Goal: Transaction & Acquisition: Purchase product/service

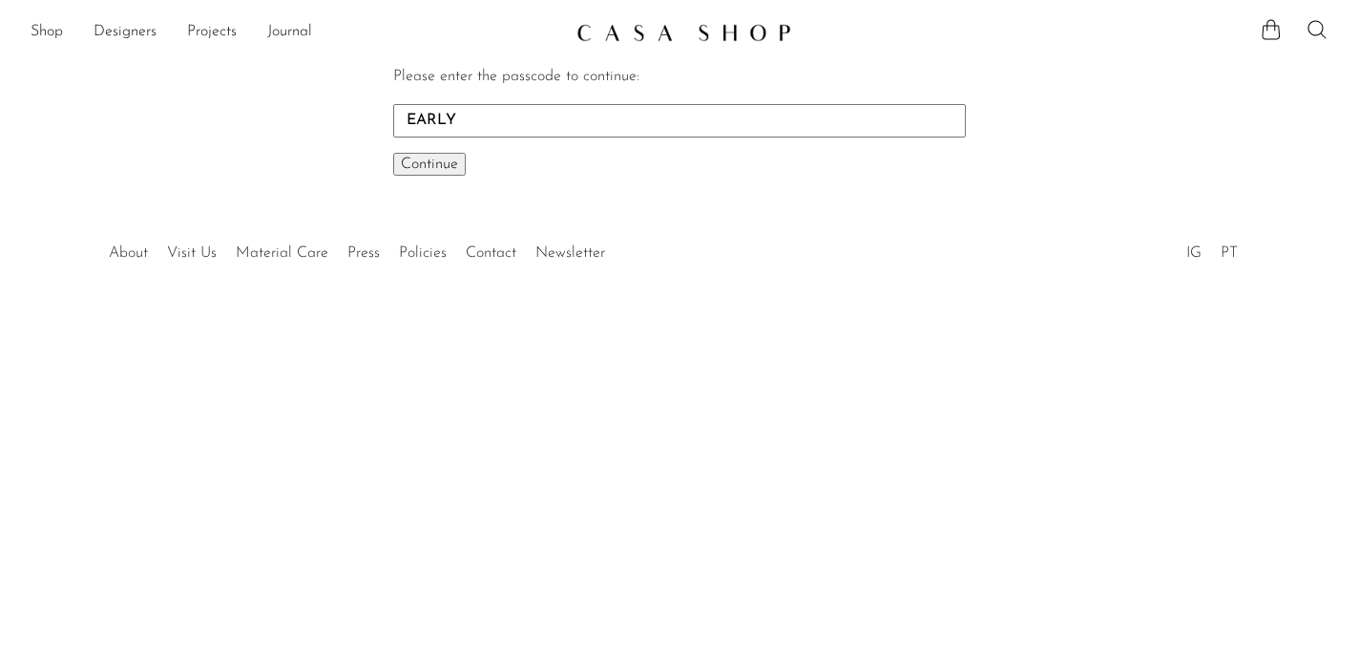
type input "EARLY"
click at [460, 163] on button "Continue One moment..." at bounding box center [429, 164] width 73 height 23
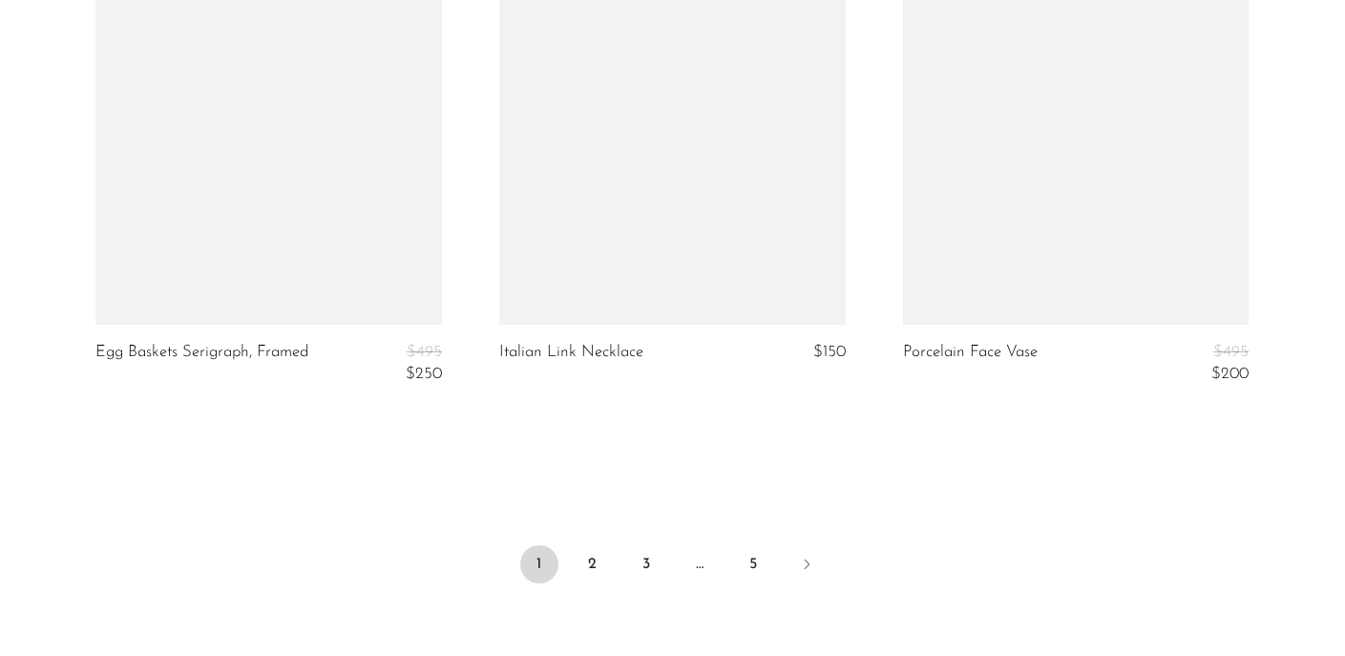
scroll to position [6737, 0]
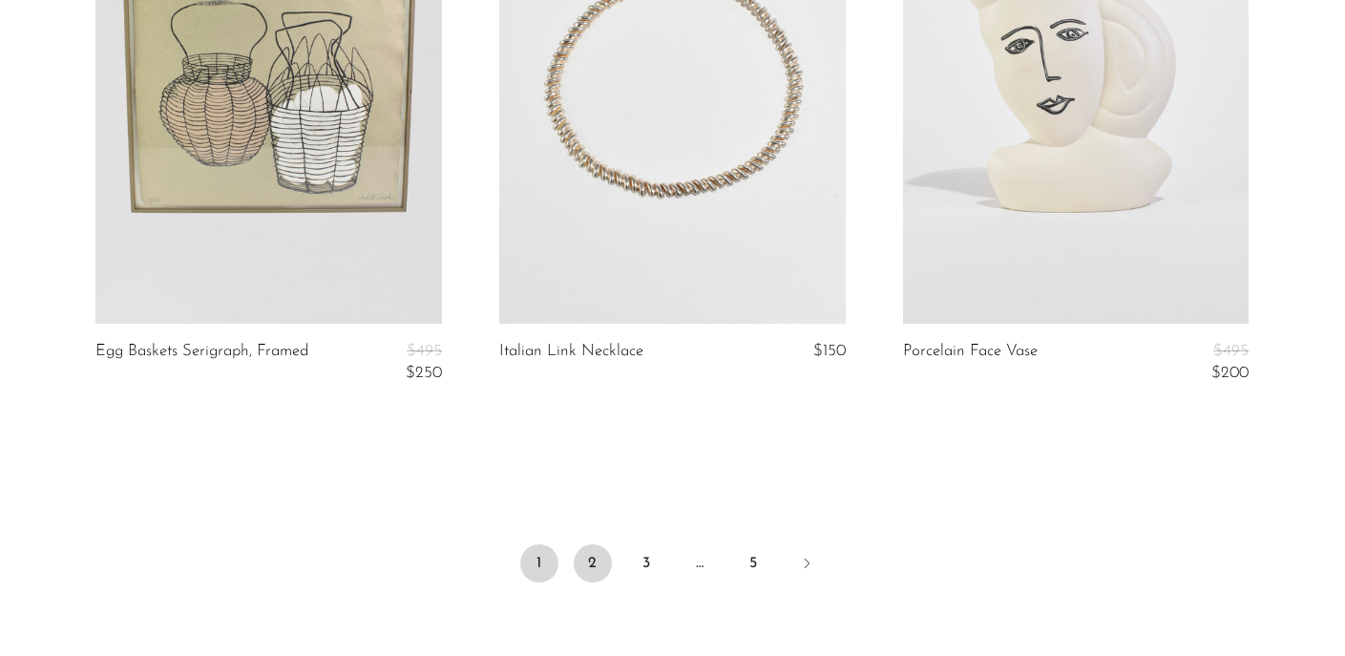
click at [599, 575] on link "2" at bounding box center [593, 563] width 38 height 38
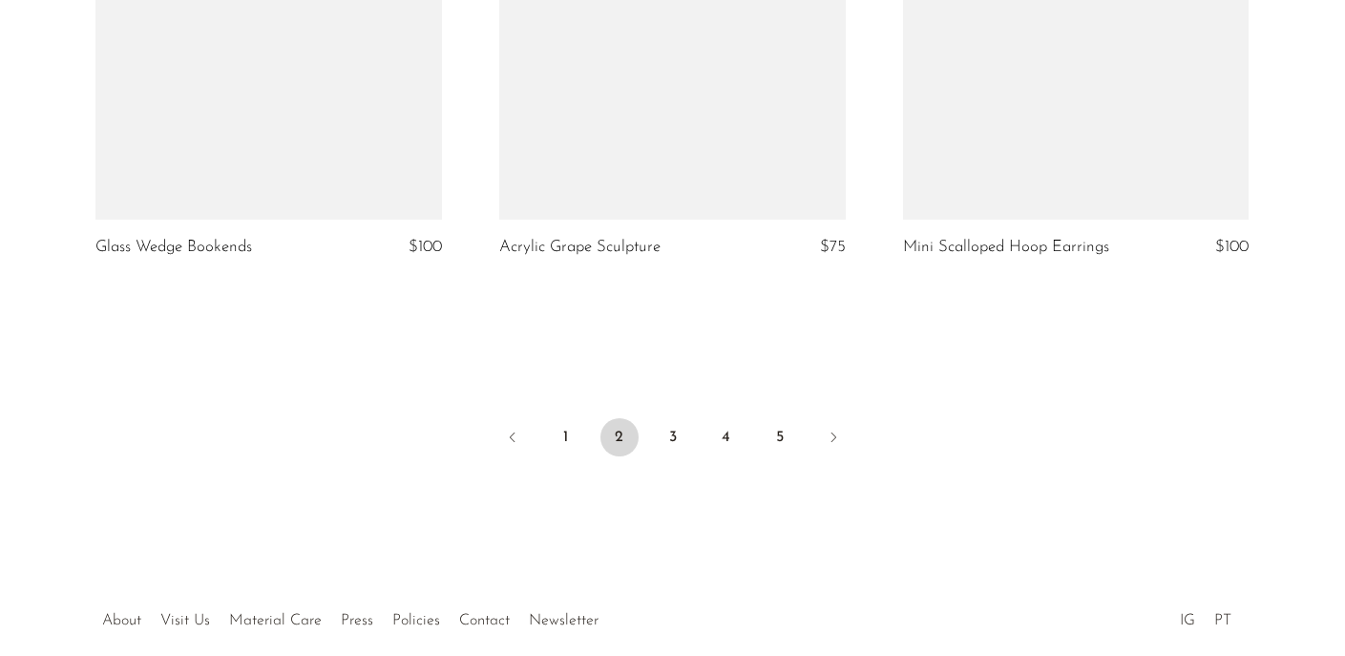
scroll to position [6814, 0]
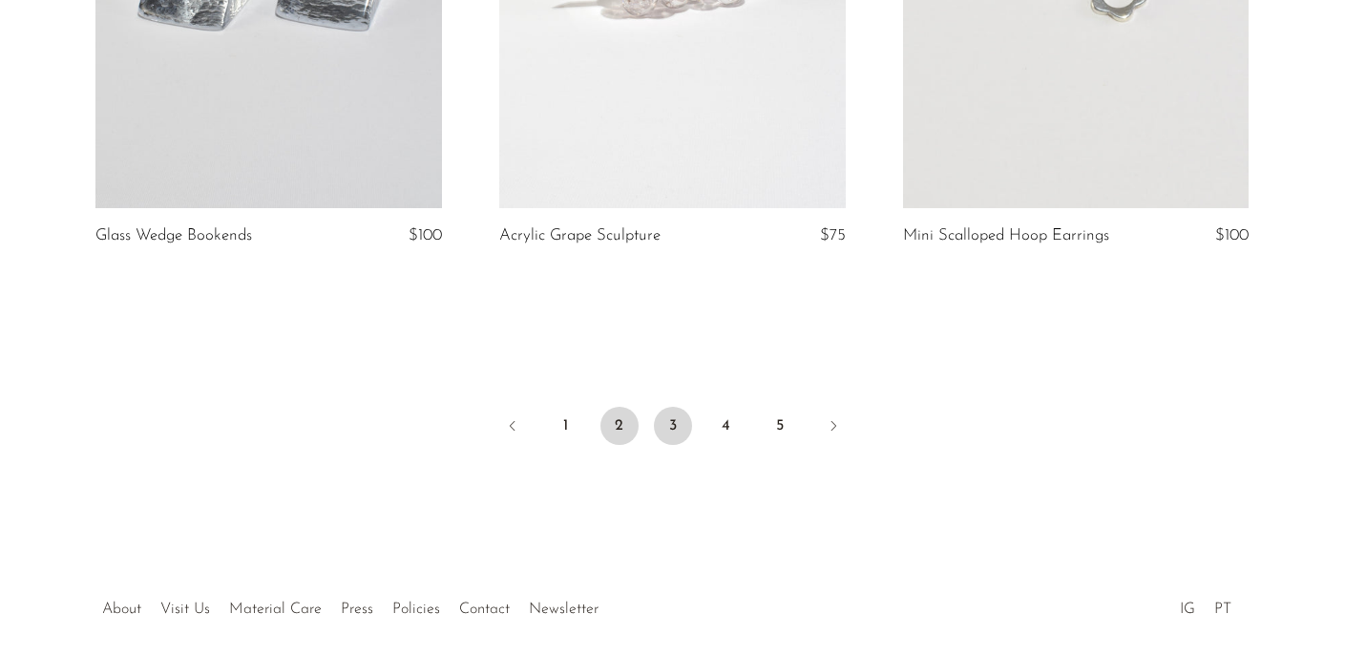
click at [669, 439] on link "3" at bounding box center [673, 426] width 38 height 38
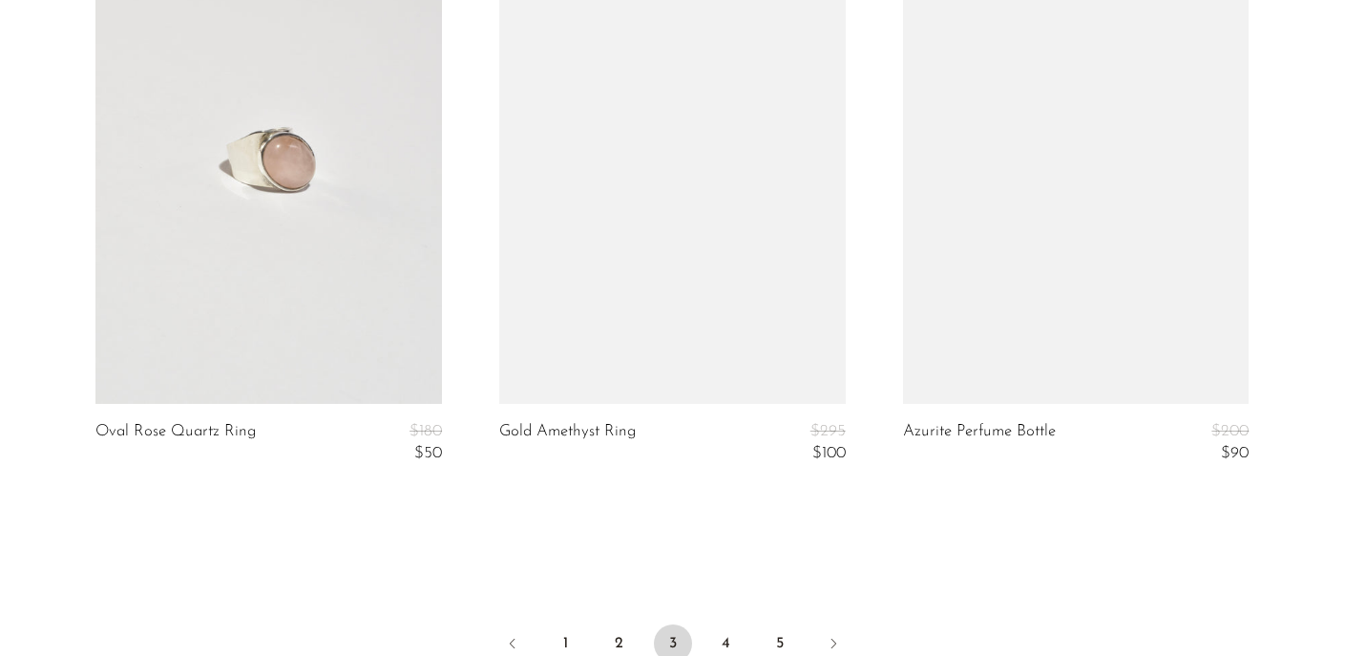
scroll to position [6834, 0]
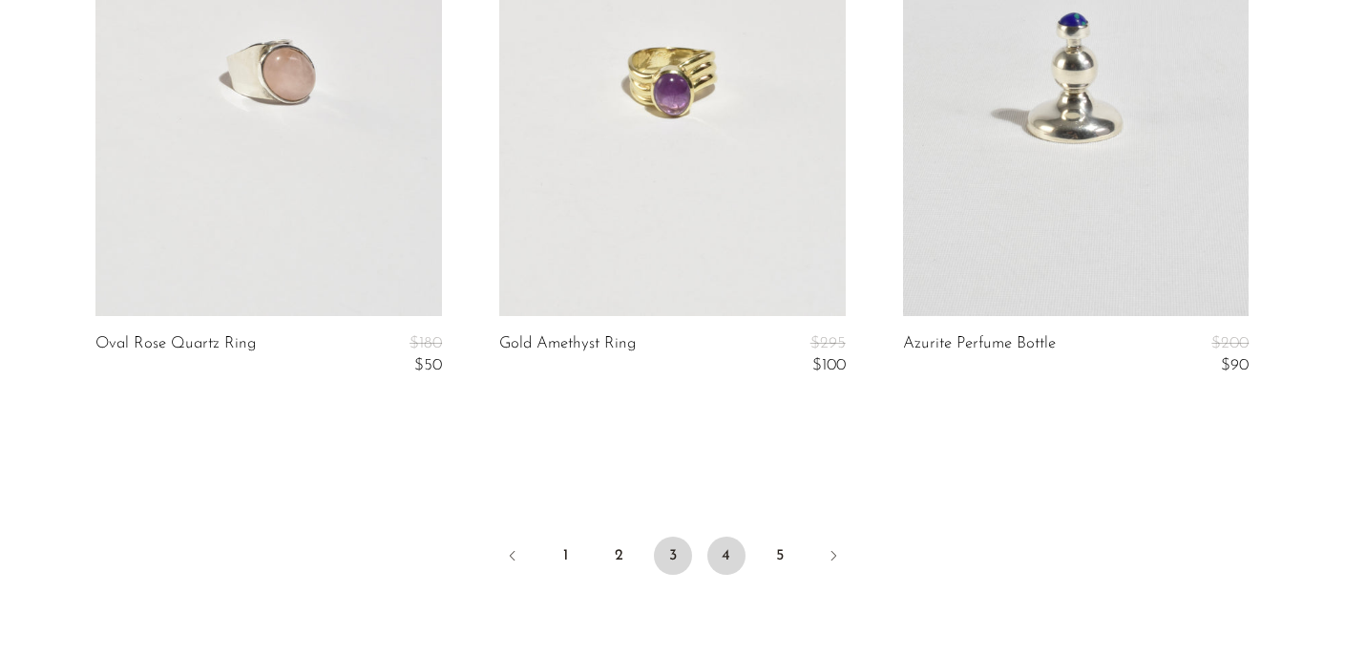
click at [717, 559] on link "4" at bounding box center [726, 555] width 38 height 38
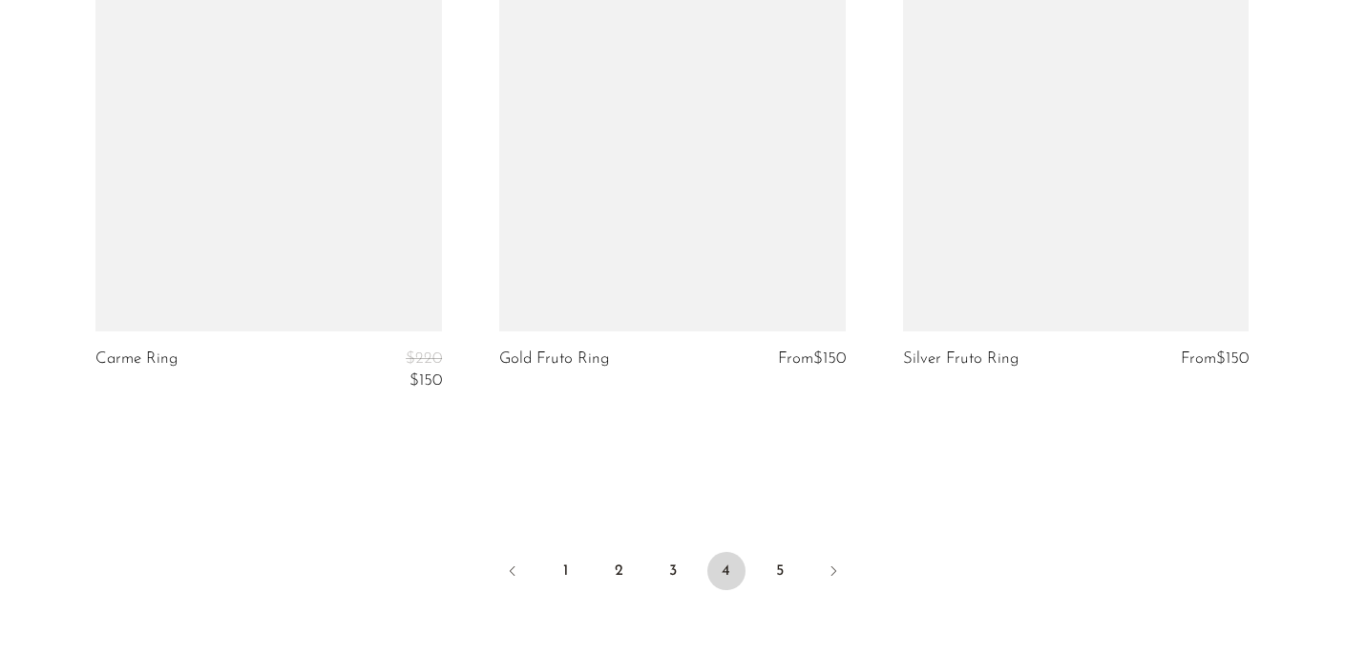
scroll to position [6812, 0]
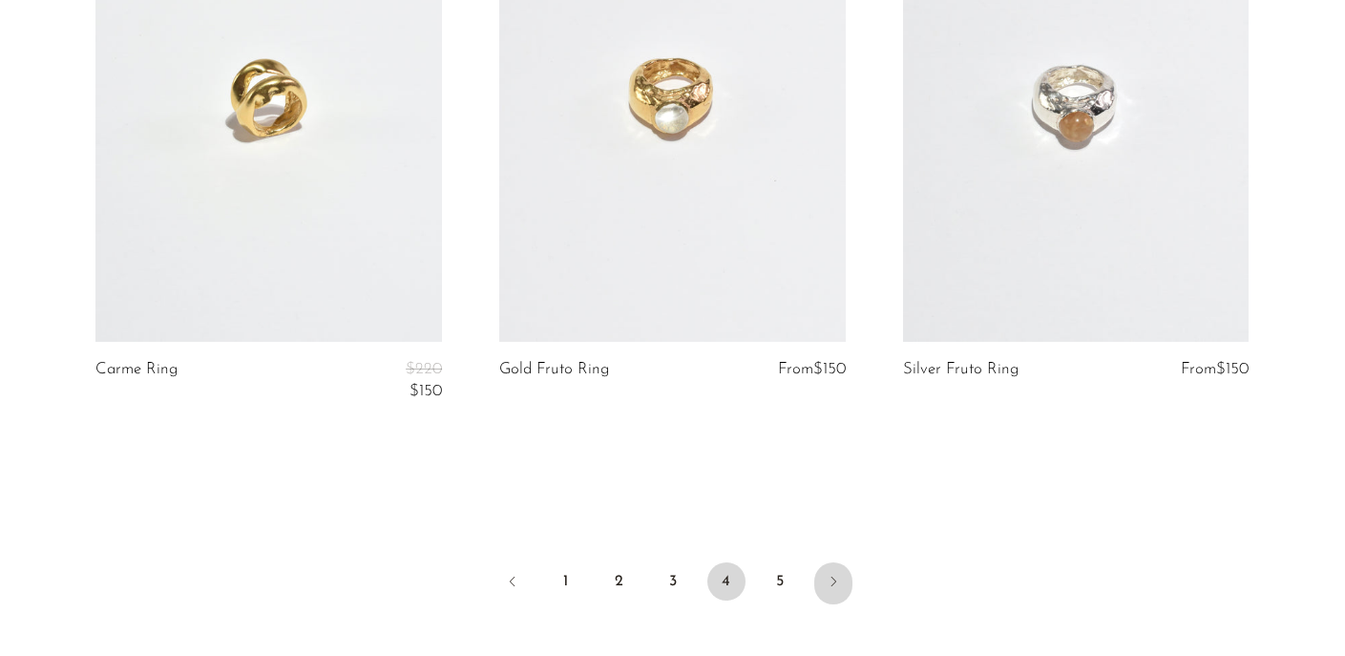
click at [819, 585] on link "Next" at bounding box center [833, 583] width 38 height 42
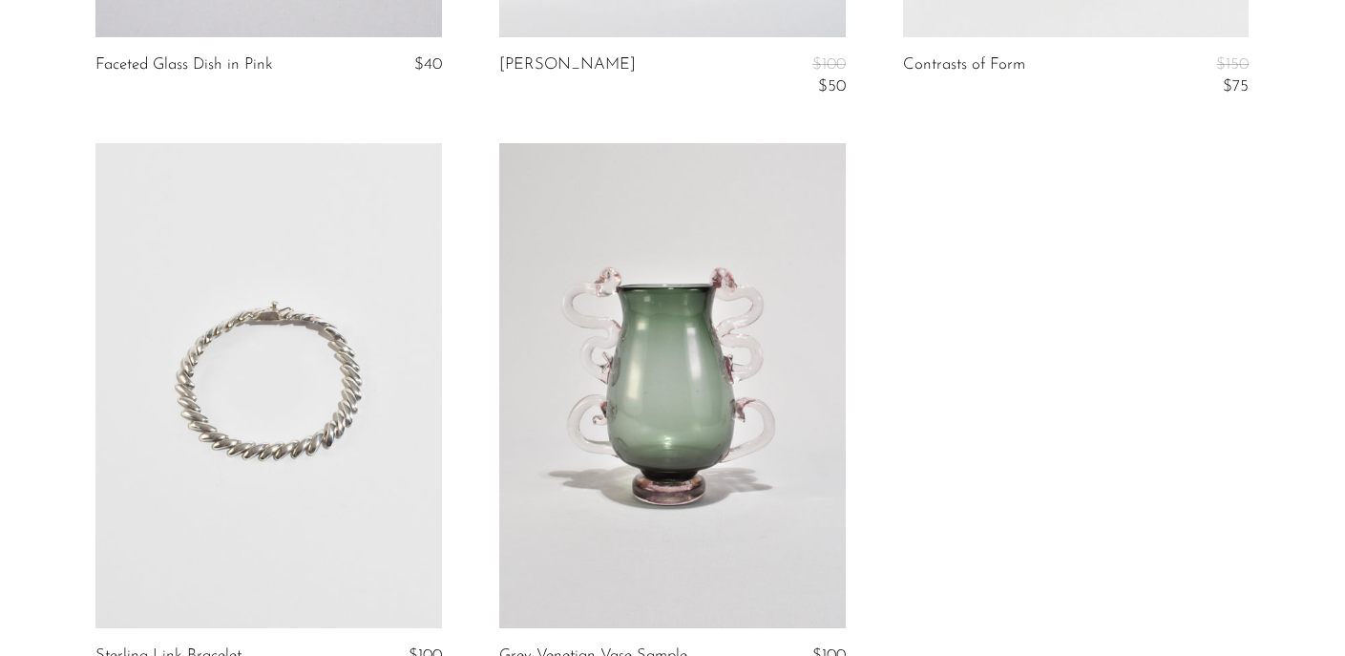
scroll to position [6120, 0]
